Goal: Task Accomplishment & Management: Manage account settings

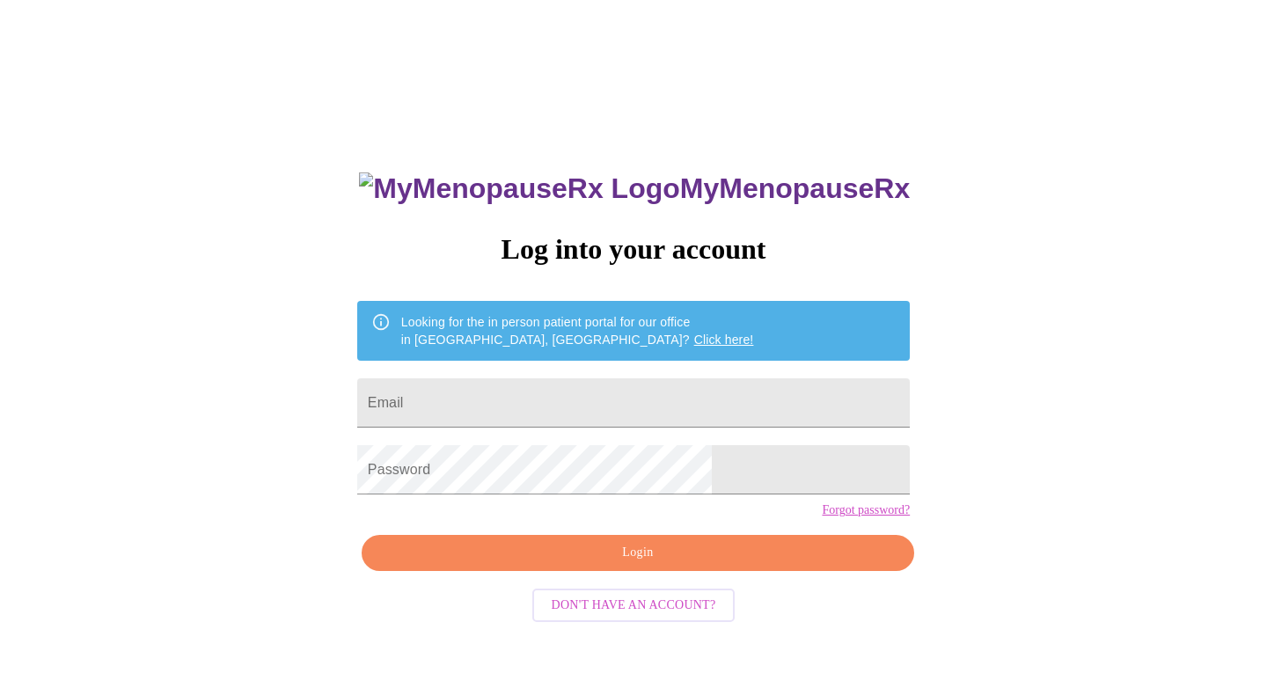
click at [694, 334] on link "Click here!" at bounding box center [724, 340] width 60 height 14
